Goal: Task Accomplishment & Management: Manage account settings

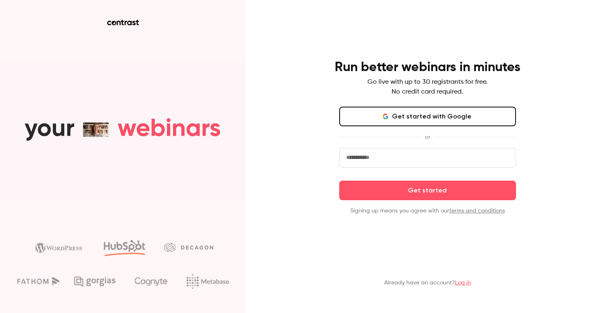
click at [364, 116] on button "Get started with Google" at bounding box center [427, 117] width 177 height 20
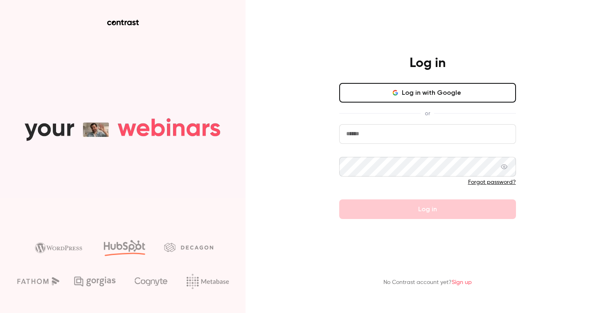
click at [384, 128] on input "email" at bounding box center [427, 134] width 177 height 20
type input "**********"
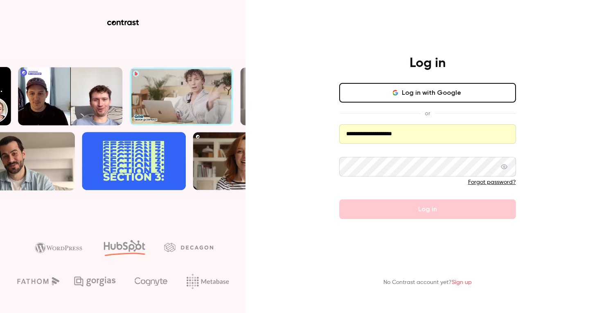
drag, startPoint x: 484, startPoint y: 133, endPoint x: 317, endPoint y: 132, distance: 167.3
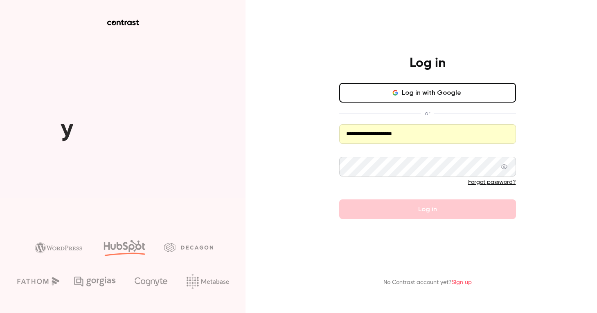
click at [317, 132] on div "**********" at bounding box center [298, 156] width 597 height 313
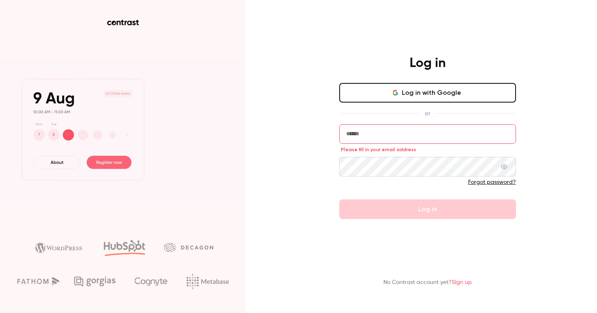
click at [415, 96] on button "Log in with Google" at bounding box center [427, 93] width 177 height 20
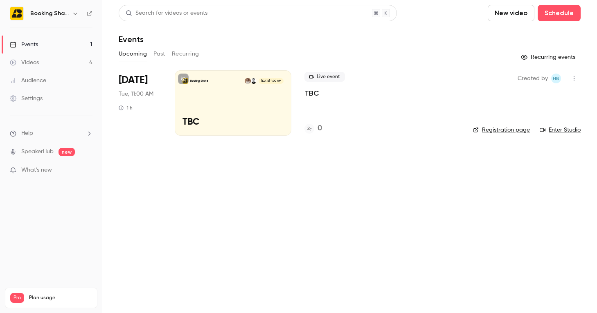
click at [43, 58] on link "Videos 4" at bounding box center [51, 63] width 102 height 18
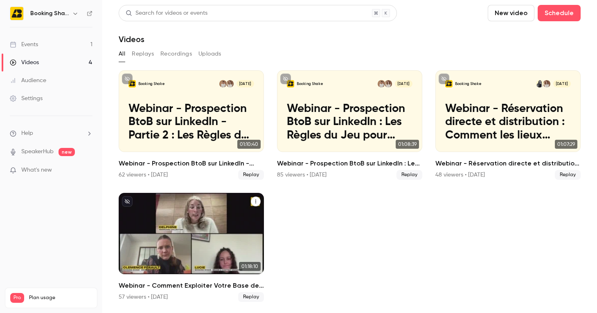
click at [255, 202] on icon "Webinar - Comment Exploiter Votre Base de Données Clients ?" at bounding box center [255, 201] width 5 height 5
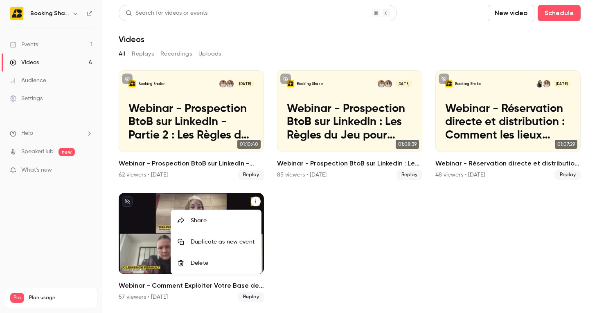
click at [325, 232] on div at bounding box center [298, 156] width 597 height 313
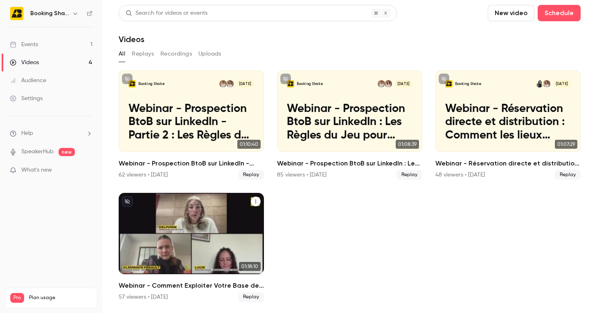
click at [231, 228] on p "Webinar - Comment Exploiter Votre Base de Données Clients ?" at bounding box center [191, 245] width 126 height 40
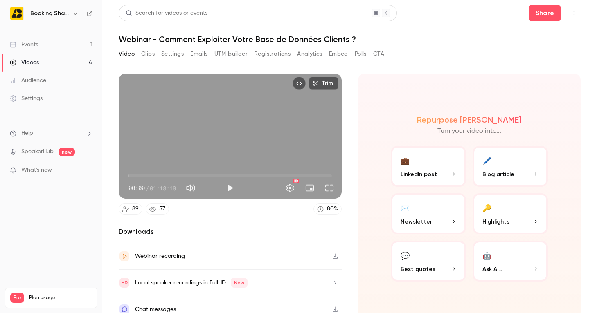
scroll to position [9, 0]
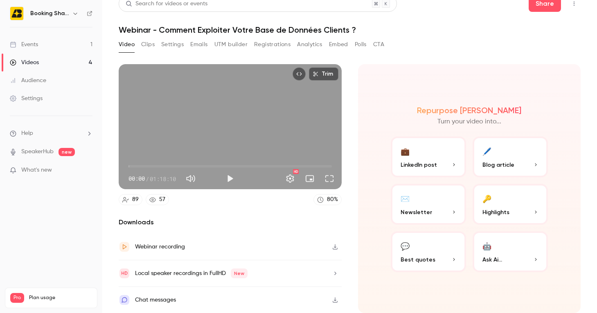
click at [336, 248] on icon "button" at bounding box center [335, 247] width 7 height 6
click at [336, 272] on icon "button" at bounding box center [335, 274] width 7 height 6
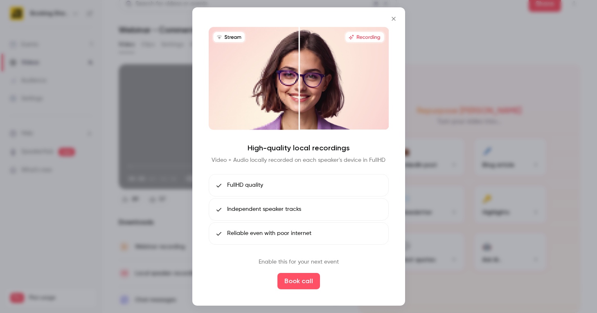
click at [394, 19] on icon "Close" at bounding box center [394, 19] width 10 height 7
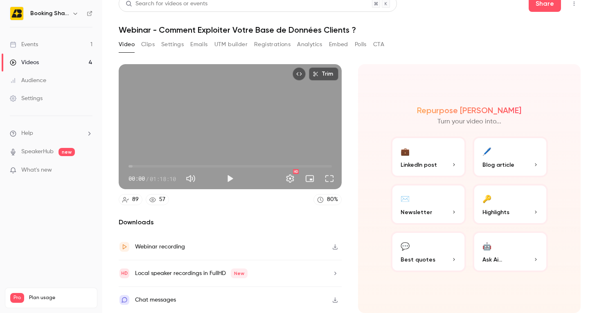
click at [270, 43] on button "Registrations" at bounding box center [272, 44] width 36 height 13
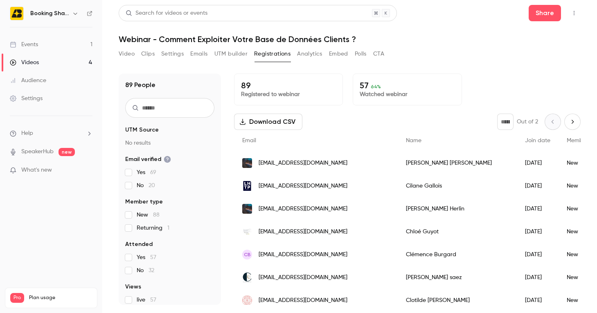
click at [53, 63] on link "Videos 4" at bounding box center [51, 63] width 102 height 18
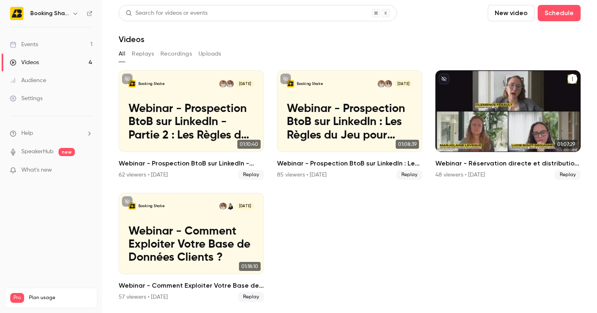
click at [500, 114] on p "Webinar - Réservation directe et distribution : Comment les lieux événementiels…" at bounding box center [508, 123] width 126 height 40
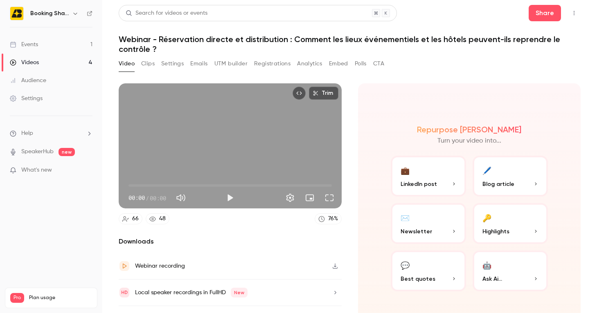
scroll to position [19, 0]
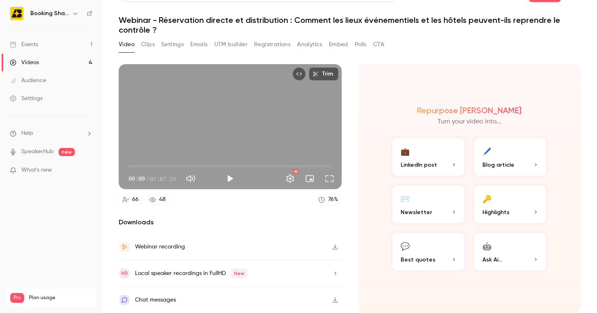
click at [335, 247] on icon "button" at bounding box center [334, 247] width 5 height 5
click at [62, 63] on link "Videos 4" at bounding box center [51, 63] width 102 height 18
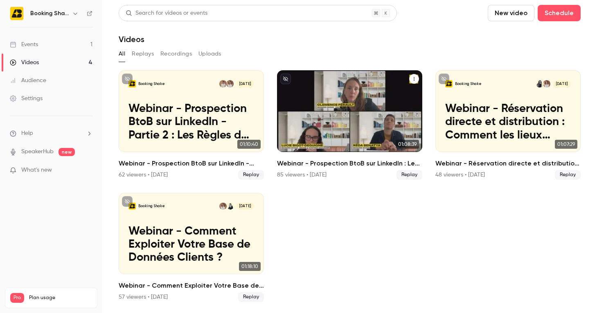
click at [361, 109] on p "Webinar - Prospection BtoB sur LinkedIn : Les Règles du Jeu pour Décrocher des …" at bounding box center [350, 123] width 126 height 40
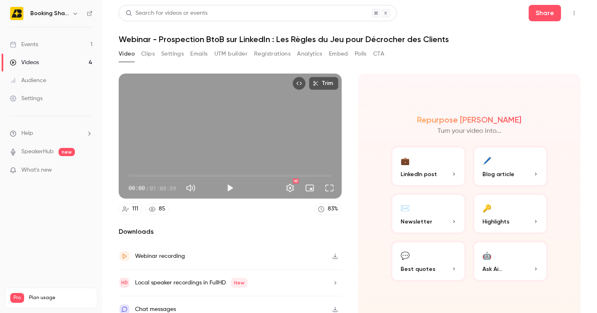
click at [337, 255] on icon "button" at bounding box center [335, 257] width 7 height 6
click at [37, 67] on link "Videos 4" at bounding box center [51, 63] width 102 height 18
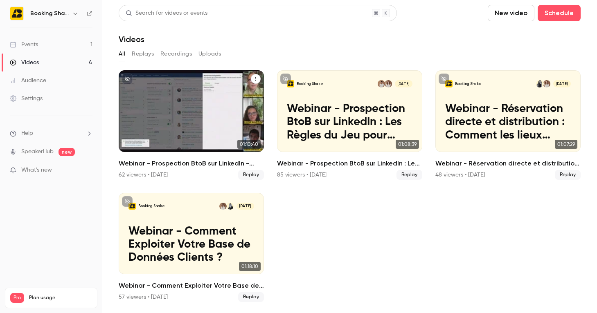
click at [197, 103] on p "Webinar - Prospection BtoB sur LinkedIn - Partie 2 : Les Règles du Jeu pour Déc…" at bounding box center [191, 123] width 126 height 40
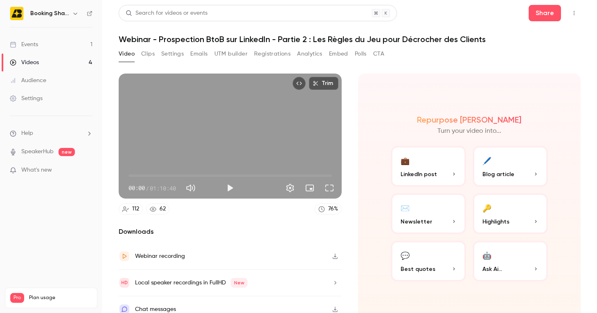
click at [333, 261] on button "button" at bounding box center [334, 256] width 13 height 13
click at [57, 59] on link "Videos 4" at bounding box center [51, 63] width 102 height 18
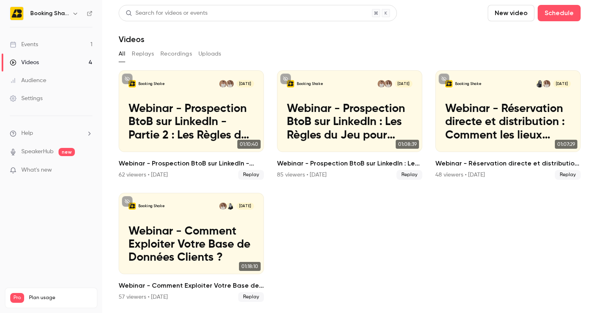
click at [302, 241] on ul "Booking Shake Jul 1 Webinar - Prospection BtoB sur LinkedIn - Partie 2 : Les Rè…" at bounding box center [350, 186] width 462 height 232
click at [53, 48] on link "Events 1" at bounding box center [51, 45] width 102 height 18
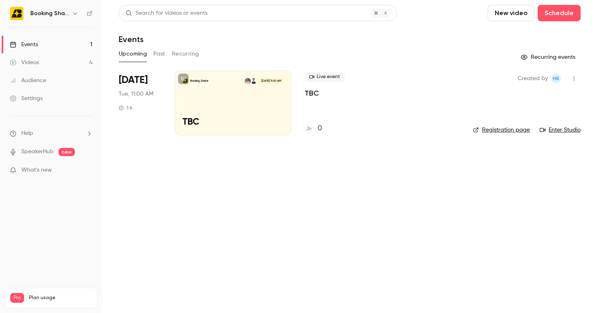
click at [61, 15] on h6 "Booking Shake" at bounding box center [49, 13] width 38 height 8
click at [76, 12] on icon "button" at bounding box center [75, 13] width 7 height 7
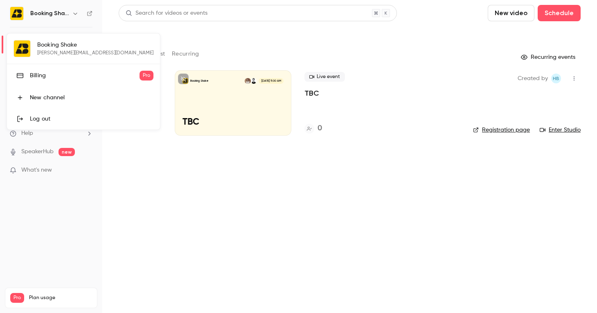
click at [52, 80] on link "Billing Pro" at bounding box center [83, 75] width 153 height 23
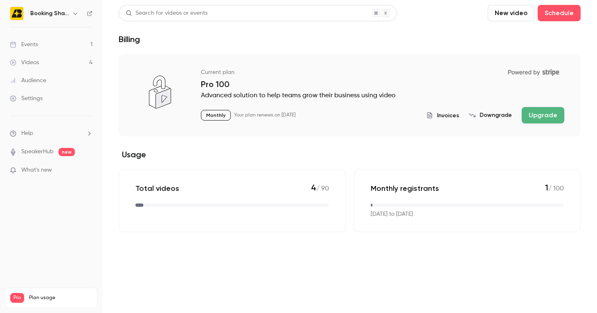
click at [448, 116] on span "Invoices" at bounding box center [448, 115] width 22 height 9
click at [39, 55] on link "Videos 4" at bounding box center [51, 63] width 102 height 18
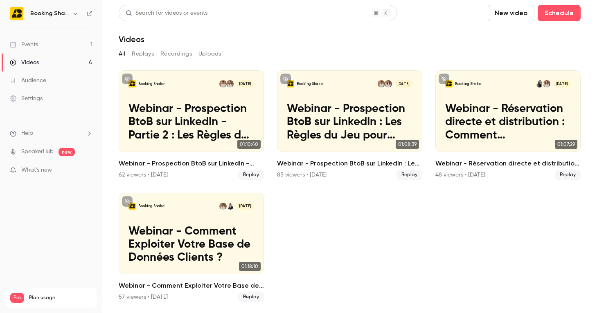
click at [42, 44] on link "Events 1" at bounding box center [51, 45] width 102 height 18
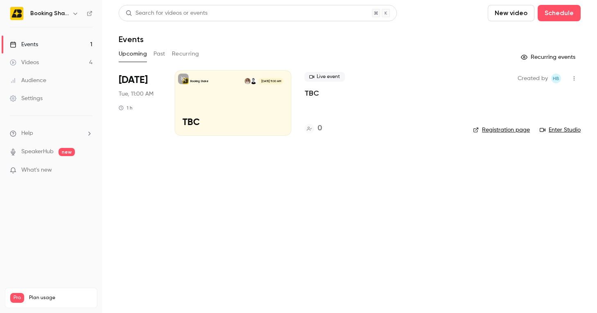
click at [37, 64] on div "Videos" at bounding box center [24, 62] width 29 height 8
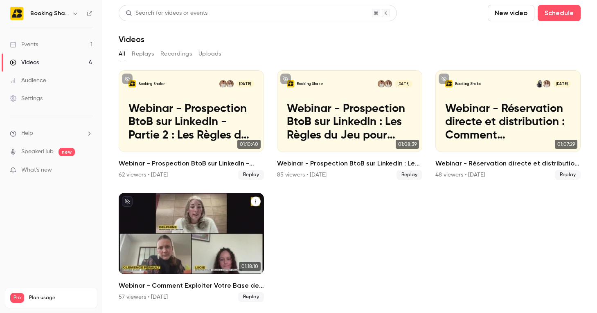
click at [192, 243] on p "Webinar - Comment Exploiter Votre Base de Données Clients ?" at bounding box center [191, 245] width 126 height 40
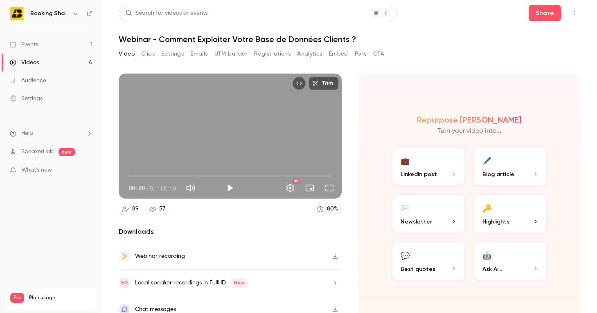
click at [272, 54] on button "Registrations" at bounding box center [272, 53] width 36 height 13
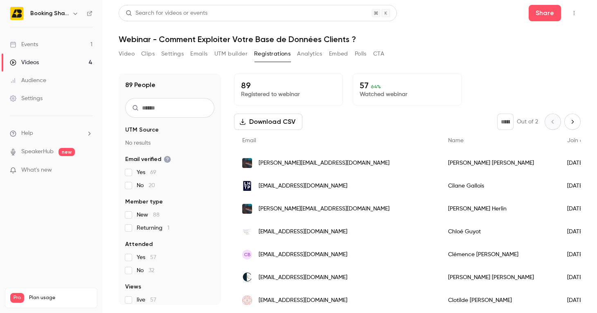
click at [278, 124] on button "Download CSV" at bounding box center [268, 122] width 68 height 16
click at [41, 58] on link "Videos 4" at bounding box center [51, 63] width 102 height 18
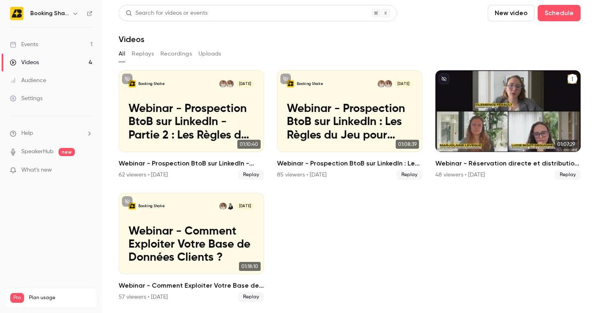
click at [488, 106] on p "Webinar - Réservation directe et distribution : Comment les lieux événementiels…" at bounding box center [508, 123] width 126 height 40
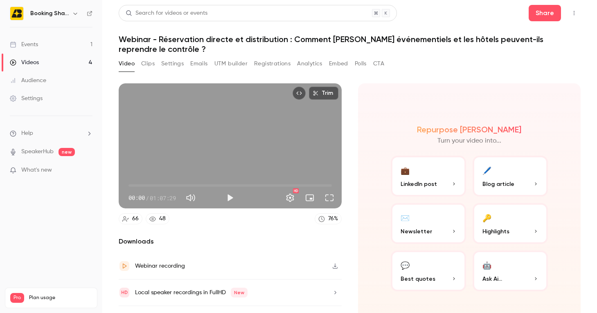
click at [267, 62] on button "Registrations" at bounding box center [272, 63] width 36 height 13
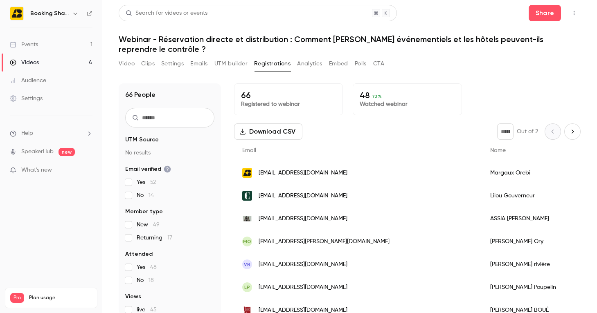
click at [266, 133] on button "Download CSV" at bounding box center [268, 132] width 68 height 16
click at [18, 65] on div "Videos" at bounding box center [24, 62] width 29 height 8
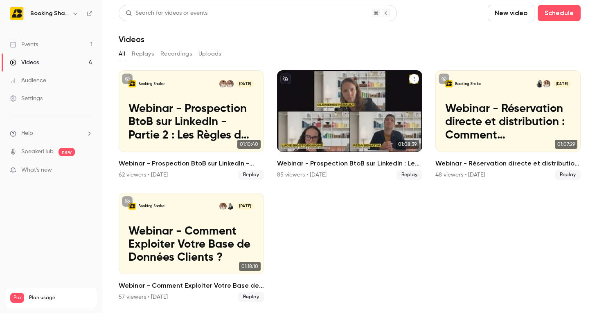
click at [341, 110] on p "Webinar - Prospection BtoB sur LinkedIn : Les Règles du Jeu pour Décrocher des …" at bounding box center [350, 123] width 126 height 40
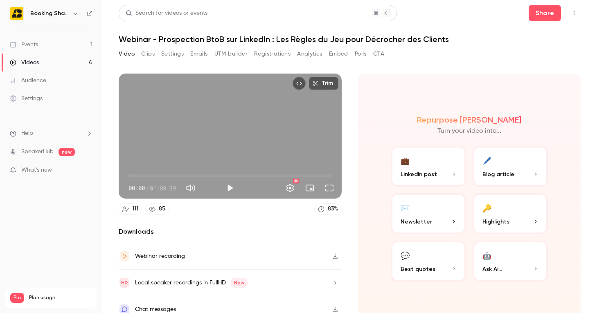
click at [269, 50] on button "Registrations" at bounding box center [272, 53] width 36 height 13
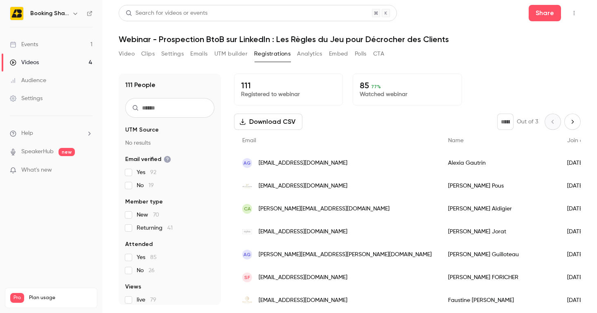
click at [269, 124] on button "Download CSV" at bounding box center [268, 122] width 68 height 16
click at [56, 60] on link "Videos 4" at bounding box center [51, 63] width 102 height 18
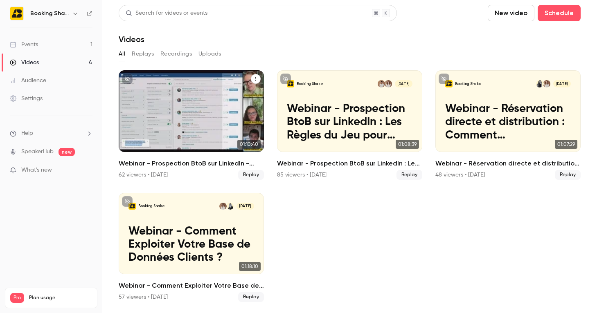
click at [199, 113] on p "Webinar - Prospection BtoB sur LinkedIn - Partie 2 : Les Règles du Jeu pour Déc…" at bounding box center [191, 123] width 126 height 40
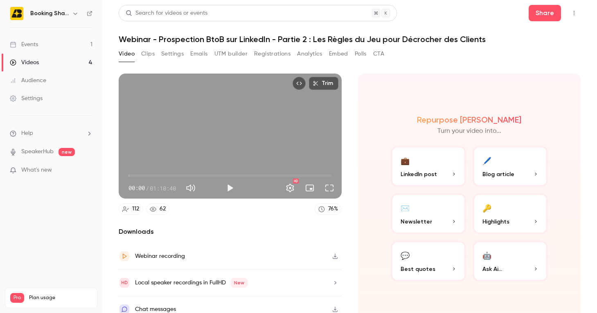
click at [266, 55] on button "Registrations" at bounding box center [272, 53] width 36 height 13
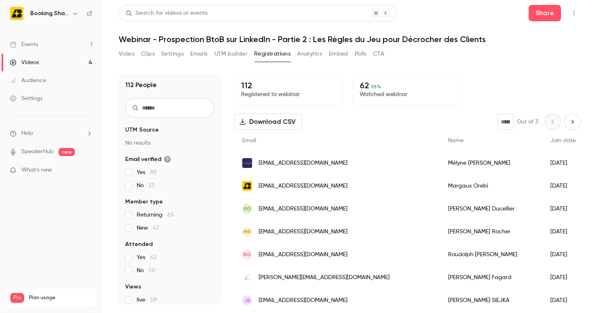
click at [265, 116] on button "Download CSV" at bounding box center [268, 122] width 68 height 16
click at [43, 47] on link "Events 1" at bounding box center [51, 45] width 102 height 18
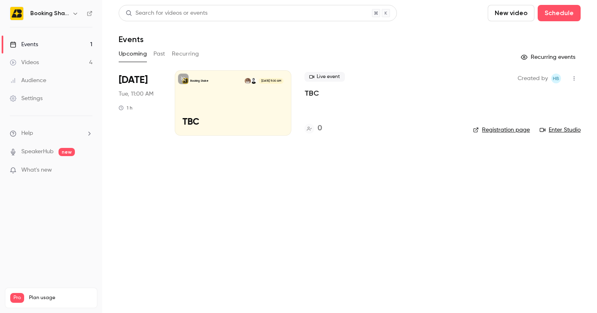
click at [571, 79] on icon "button" at bounding box center [573, 79] width 7 height 6
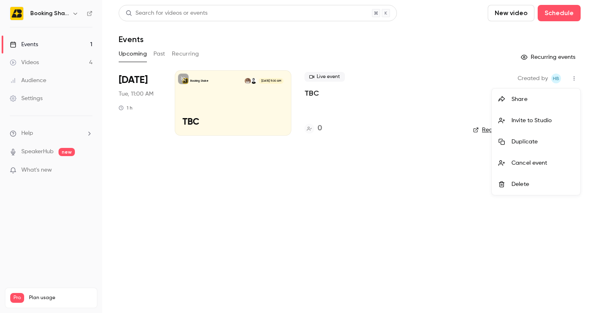
click at [515, 183] on div "Delete" at bounding box center [542, 184] width 62 height 8
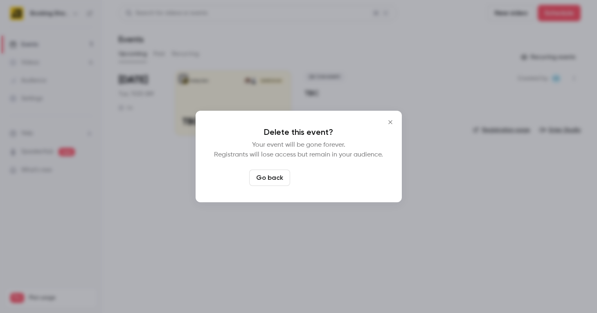
click at [323, 179] on button "Delete event" at bounding box center [320, 178] width 55 height 16
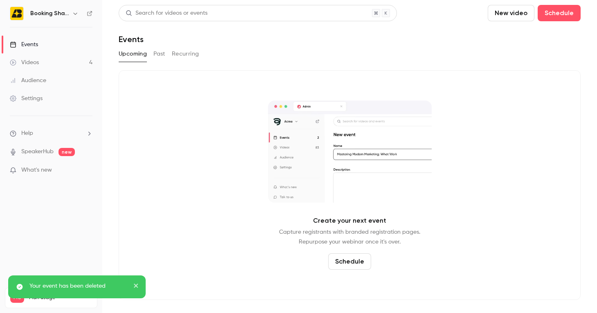
click at [71, 15] on button "button" at bounding box center [75, 14] width 10 height 10
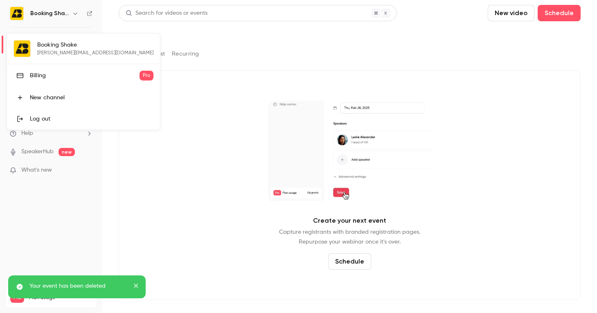
click at [50, 79] on div "Billing" at bounding box center [85, 76] width 110 height 8
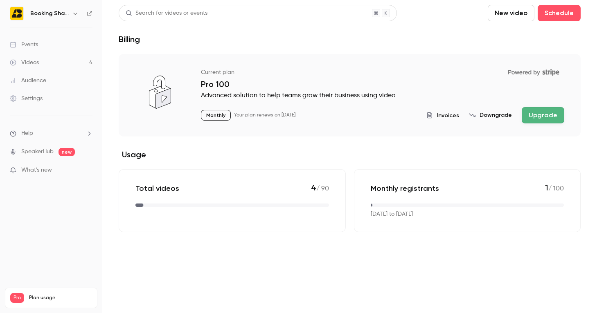
click at [68, 13] on h6 "Booking Shake" at bounding box center [49, 13] width 38 height 8
click at [74, 14] on icon "button" at bounding box center [75, 14] width 4 height 2
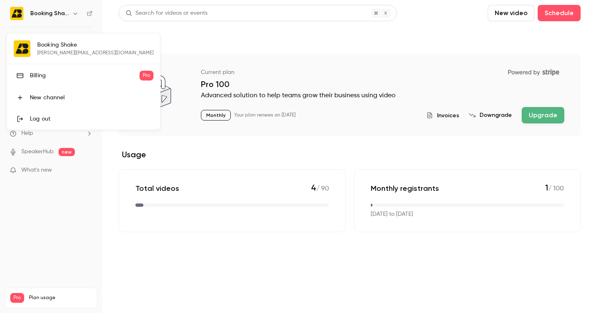
click at [272, 47] on div at bounding box center [298, 156] width 597 height 313
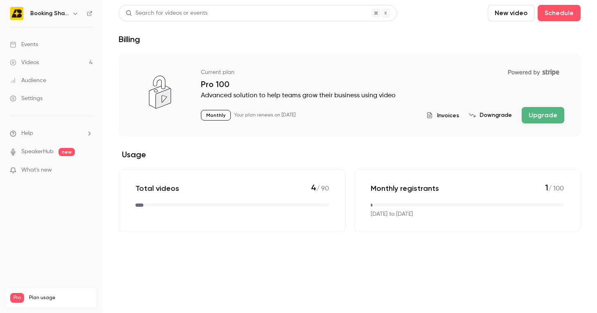
click at [541, 118] on button "Upgrade" at bounding box center [542, 115] width 43 height 16
click at [41, 129] on ul "Help SpeakerHub new What's new" at bounding box center [51, 152] width 102 height 73
click at [41, 133] on li "Help" at bounding box center [51, 133] width 83 height 9
click at [45, 89] on div at bounding box center [298, 156] width 597 height 313
click at [43, 97] on div "Settings" at bounding box center [26, 98] width 33 height 8
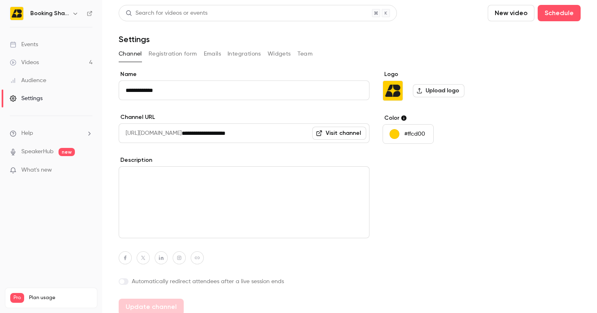
click at [43, 44] on link "Events" at bounding box center [51, 45] width 102 height 18
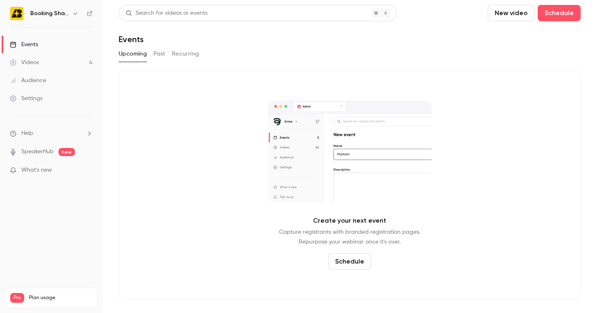
click at [59, 7] on div "Booking Shake" at bounding box center [51, 14] width 83 height 14
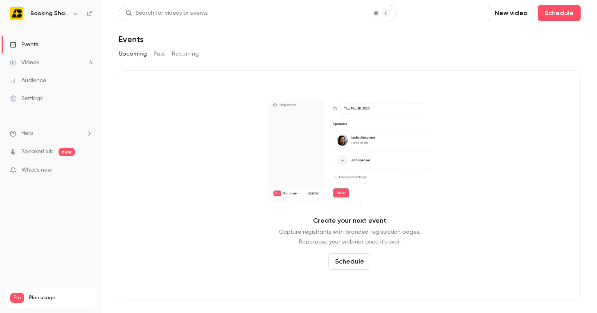
click at [62, 13] on h6 "Booking Shake" at bounding box center [49, 13] width 38 height 8
click at [74, 13] on icon "button" at bounding box center [75, 14] width 4 height 2
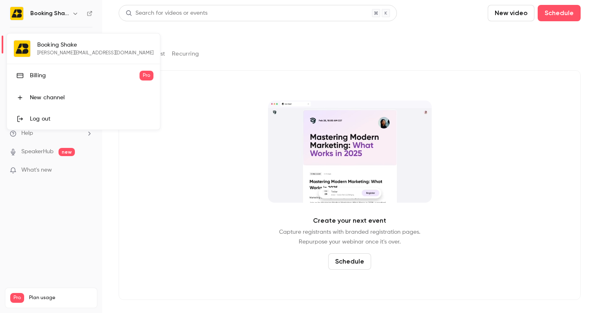
click at [45, 73] on div "Billing" at bounding box center [85, 76] width 110 height 8
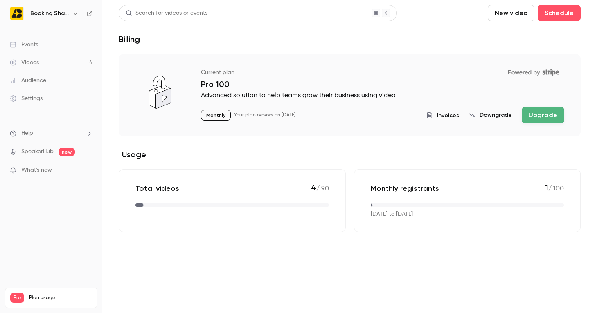
click at [44, 295] on span "Plan usage" at bounding box center [60, 298] width 63 height 7
click at [52, 14] on h6 "Booking Shake" at bounding box center [49, 13] width 38 height 8
click at [72, 14] on icon "button" at bounding box center [75, 13] width 7 height 7
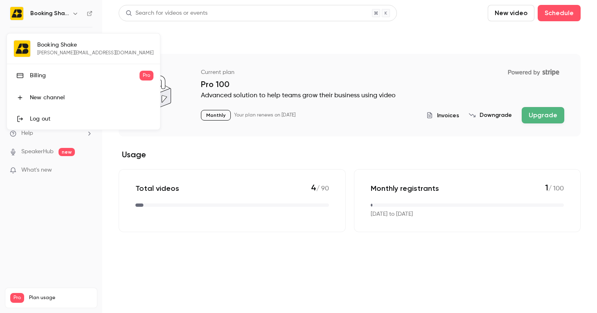
click at [49, 76] on div "Billing" at bounding box center [85, 76] width 110 height 8
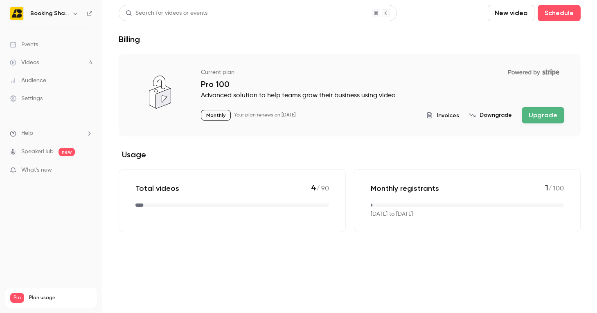
click at [213, 118] on p "Monthly" at bounding box center [216, 115] width 30 height 11
click at [451, 115] on span "Invoices" at bounding box center [448, 115] width 22 height 9
